Goal: Task Accomplishment & Management: Use online tool/utility

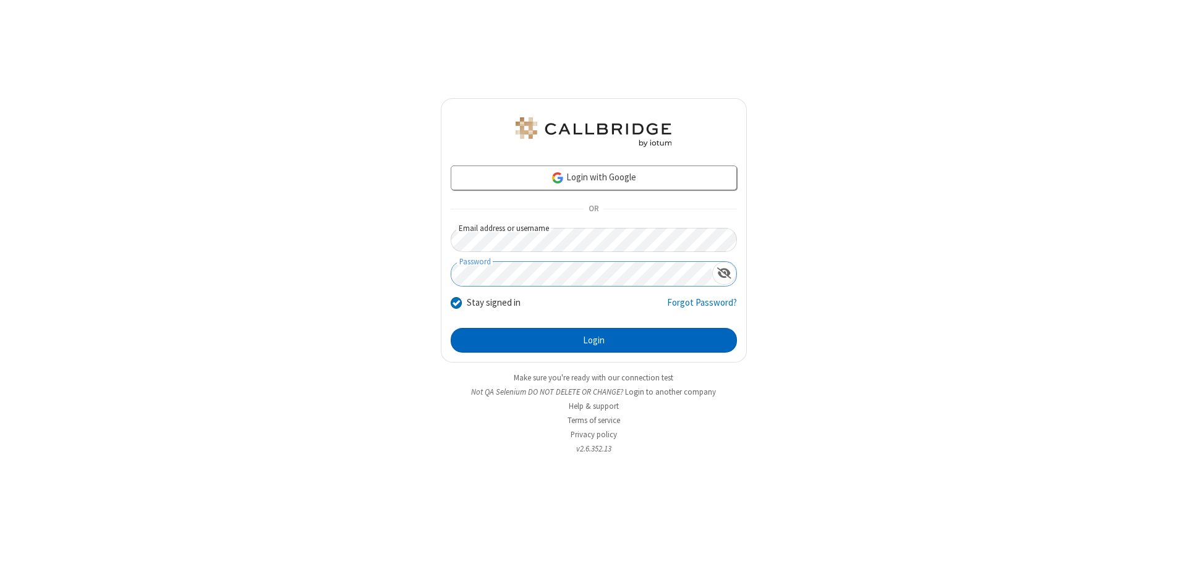
click at [593, 341] on button "Login" at bounding box center [594, 340] width 286 height 25
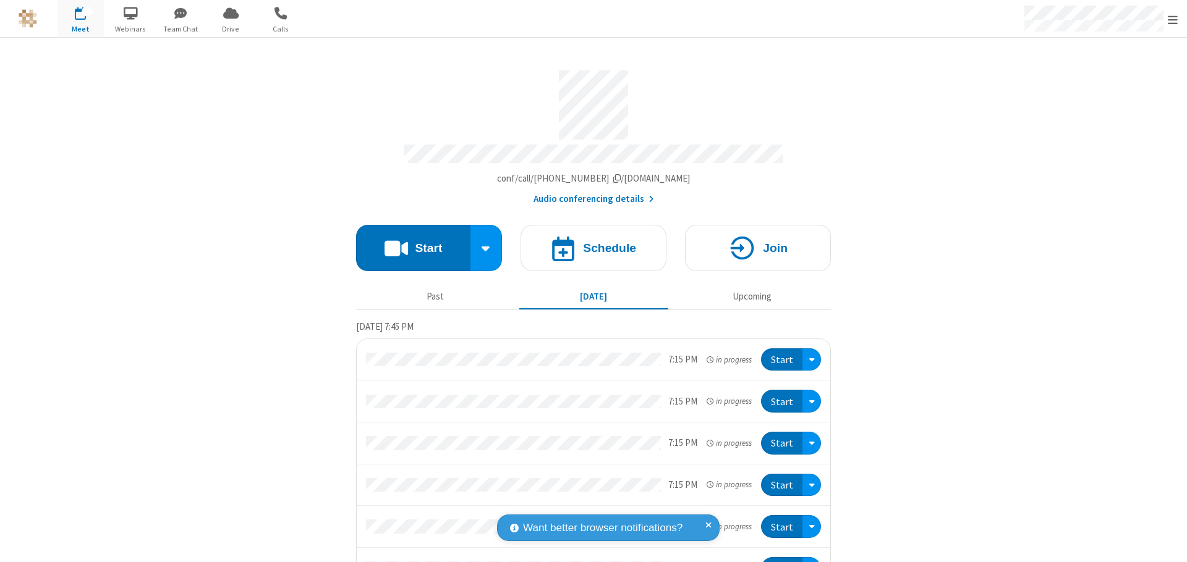
click at [408, 242] on button "Start" at bounding box center [413, 248] width 114 height 46
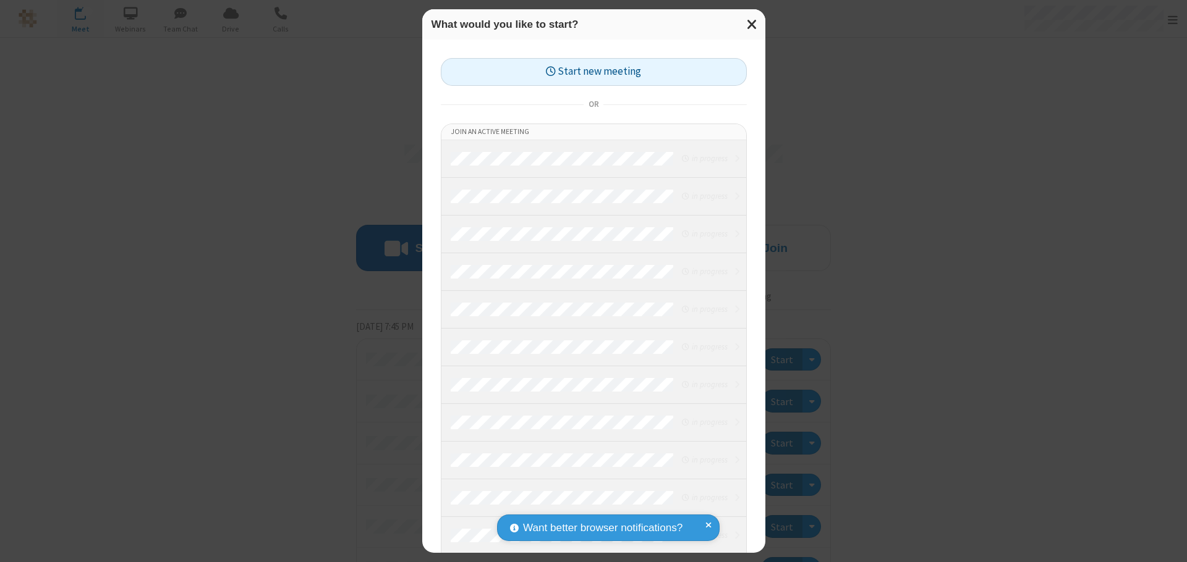
click at [593, 72] on button "Start new meeting" at bounding box center [594, 72] width 306 height 28
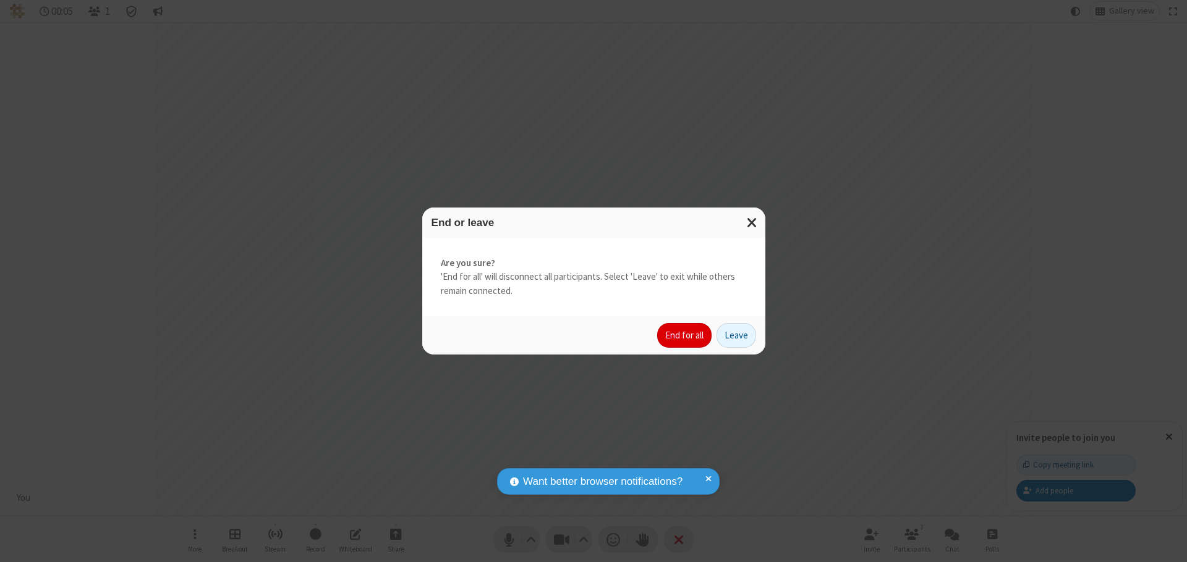
click at [685, 336] on button "End for all" at bounding box center [684, 335] width 54 height 25
